Goal: Transaction & Acquisition: Purchase product/service

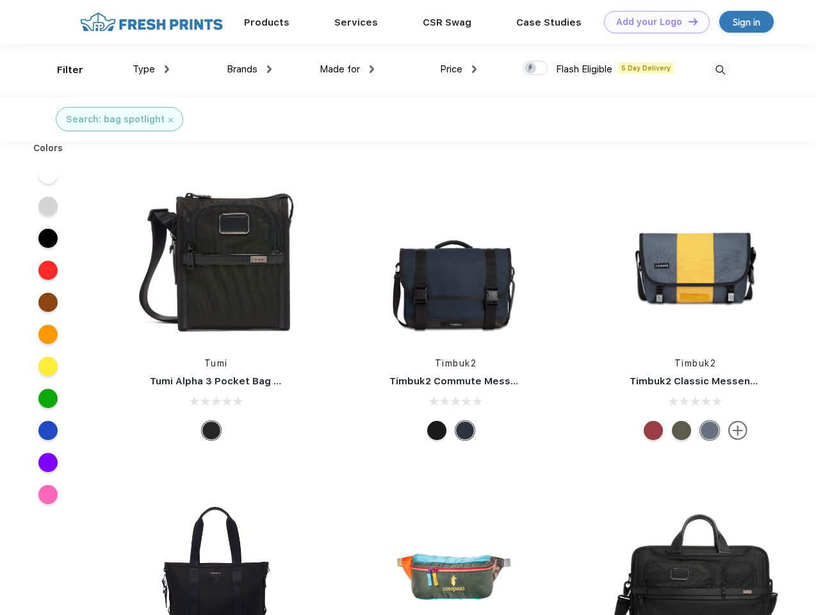
scroll to position [1, 0]
click at [652, 22] on link "Add your Logo Design Tool" at bounding box center [657, 22] width 106 height 22
click at [0, 0] on div "Design Tool" at bounding box center [0, 0] width 0 height 0
click at [688, 21] on link "Add your Logo Design Tool" at bounding box center [657, 22] width 106 height 22
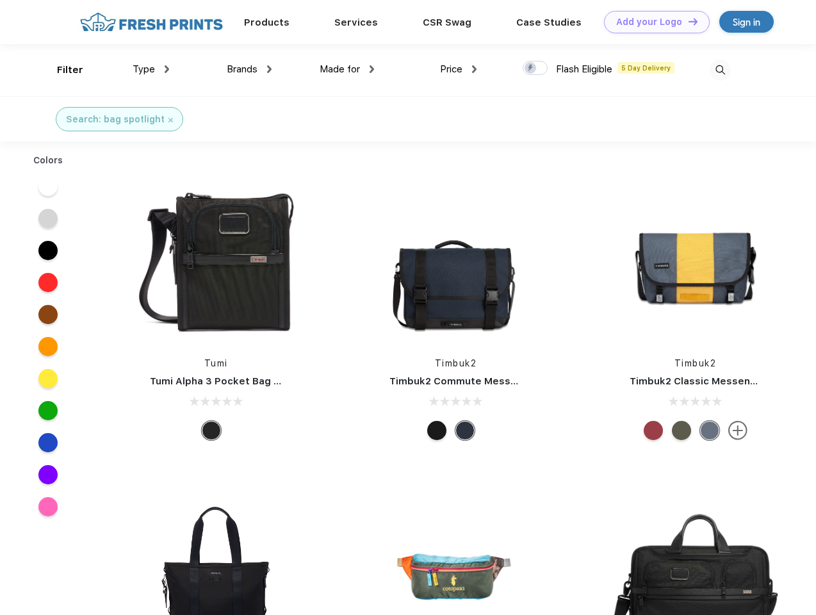
click at [62, 70] on div "Filter" at bounding box center [70, 70] width 26 height 15
click at [151, 69] on span "Type" at bounding box center [144, 69] width 22 height 12
click at [249, 69] on span "Brands" at bounding box center [242, 69] width 31 height 12
click at [347, 69] on span "Made for" at bounding box center [340, 69] width 40 height 12
click at [459, 69] on span "Price" at bounding box center [451, 69] width 22 height 12
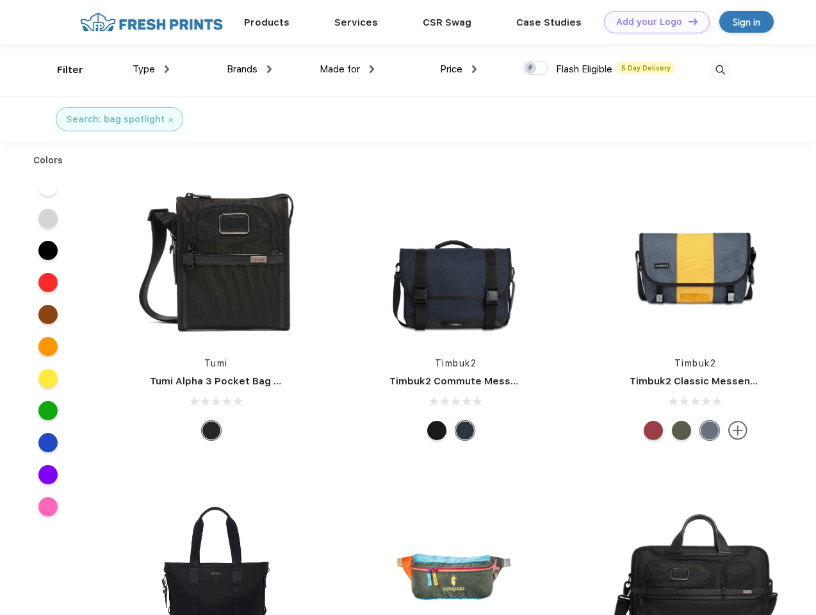
click at [536, 69] on div at bounding box center [535, 68] width 25 height 14
click at [531, 69] on input "checkbox" at bounding box center [527, 64] width 8 height 8
click at [720, 70] on img at bounding box center [720, 70] width 21 height 21
